Goal: Transaction & Acquisition: Purchase product/service

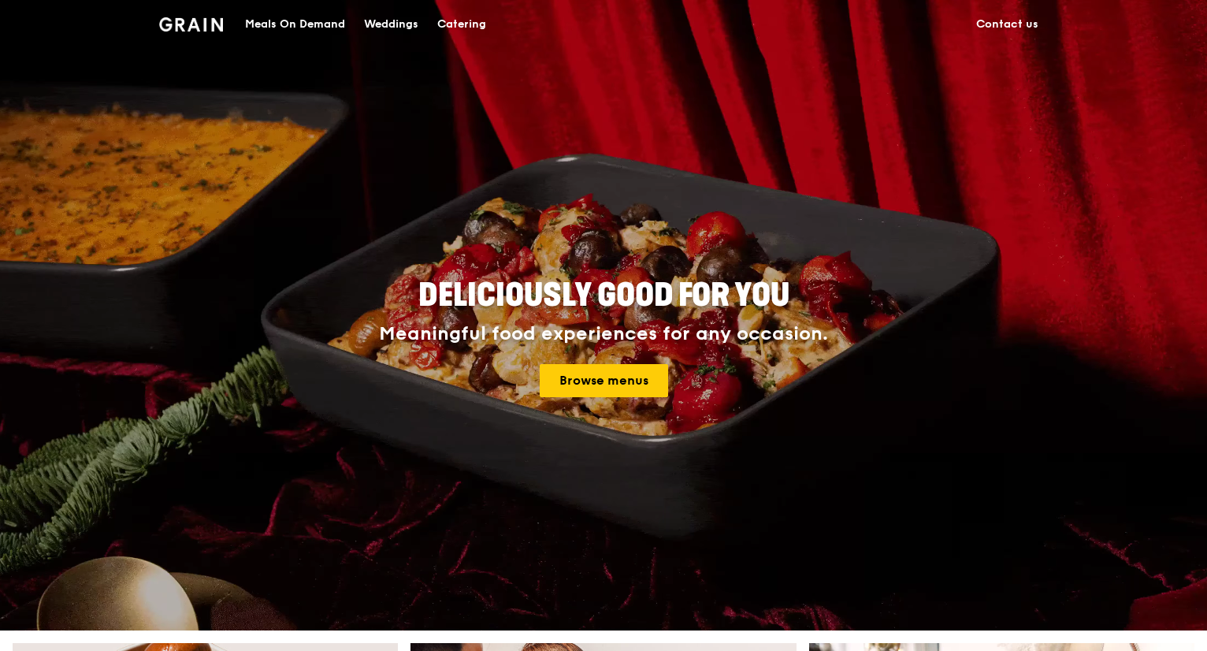
click at [330, 28] on div "Meals On Demand" at bounding box center [295, 24] width 100 height 47
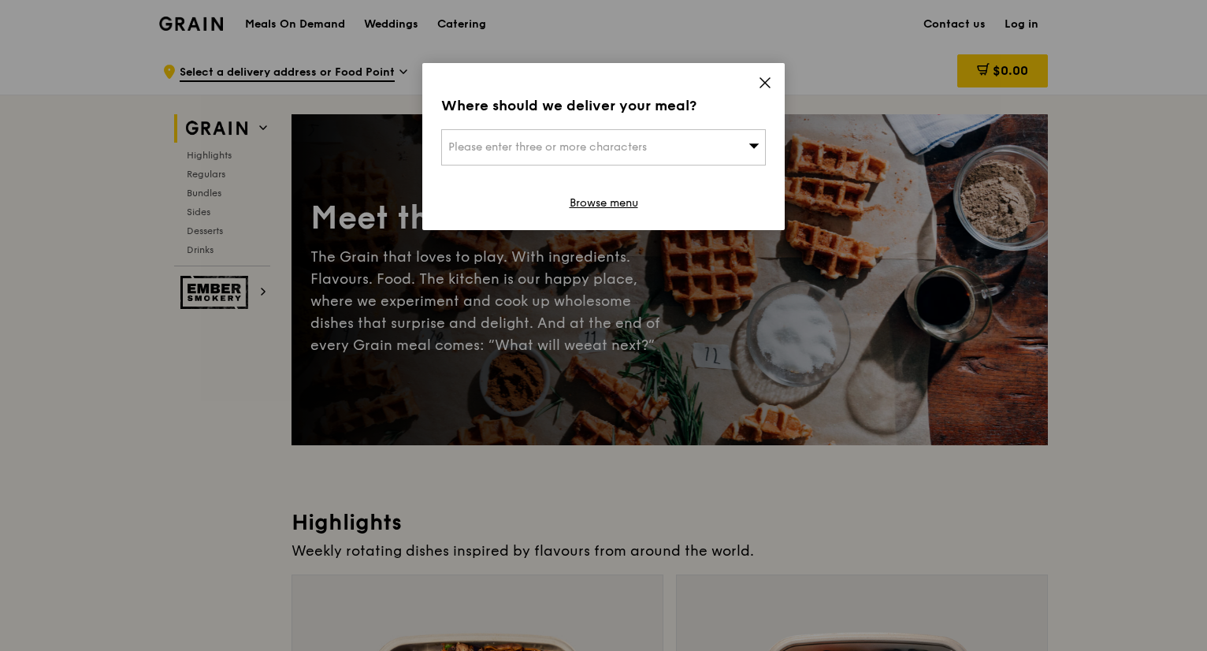
click at [762, 89] on icon at bounding box center [765, 83] width 14 height 14
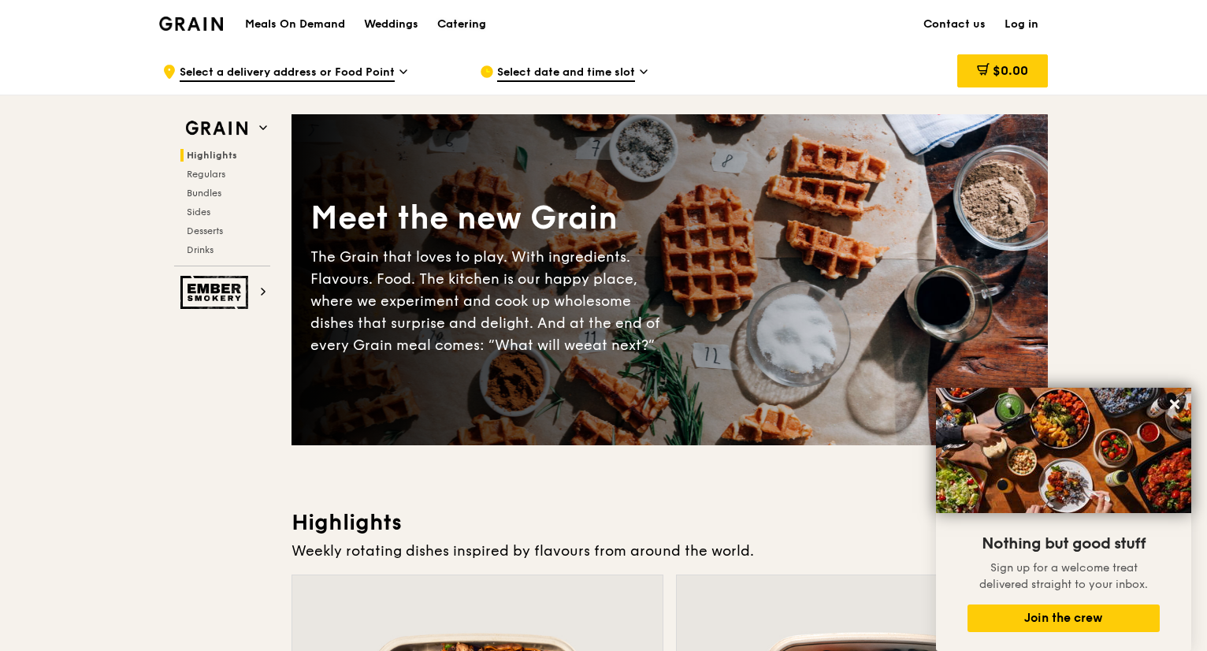
click at [467, 23] on div "Catering" at bounding box center [461, 24] width 49 height 47
